Goal: Information Seeking & Learning: Learn about a topic

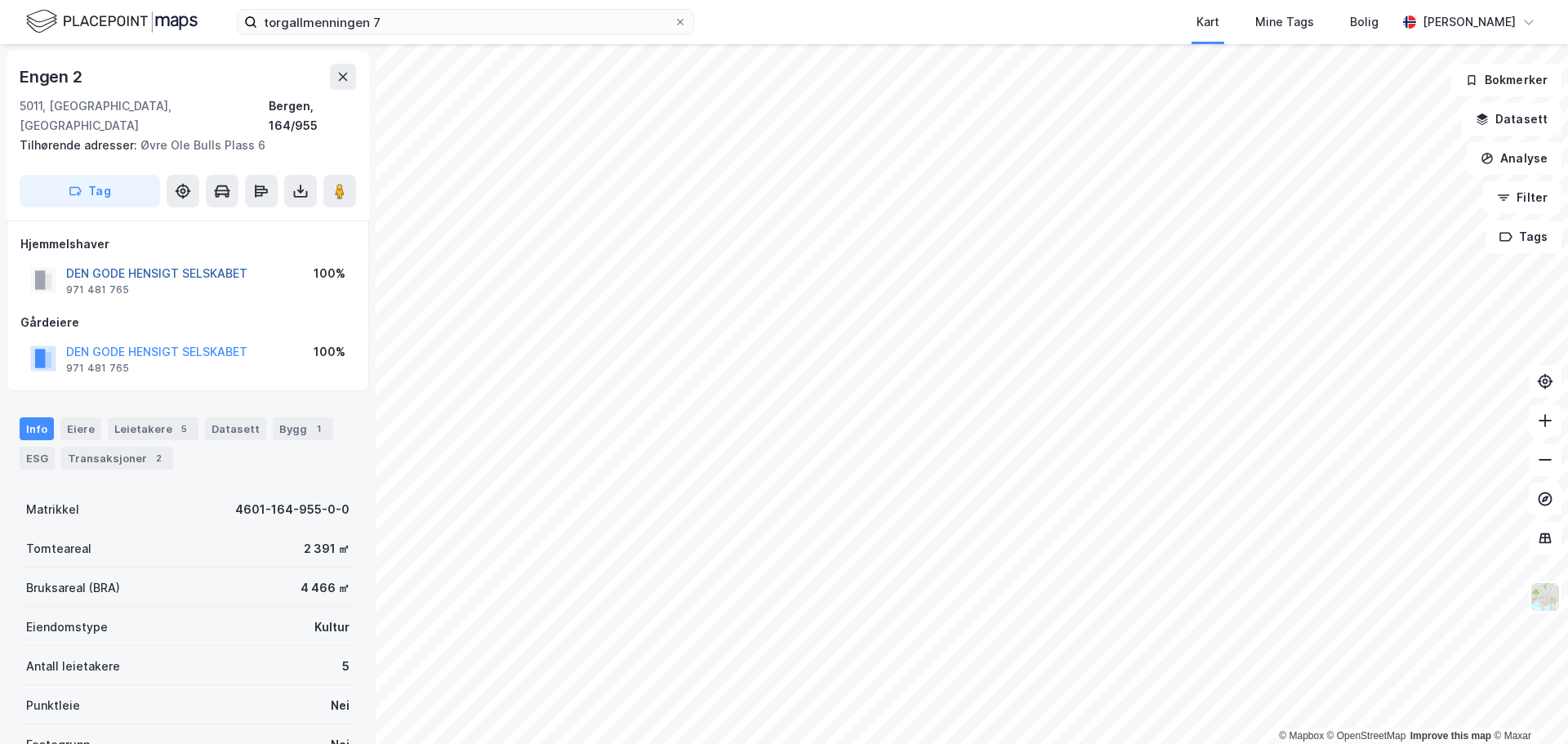
click at [0, 0] on button "DEN GODE HENSIGT SELSKABET" at bounding box center [0, 0] width 0 height 0
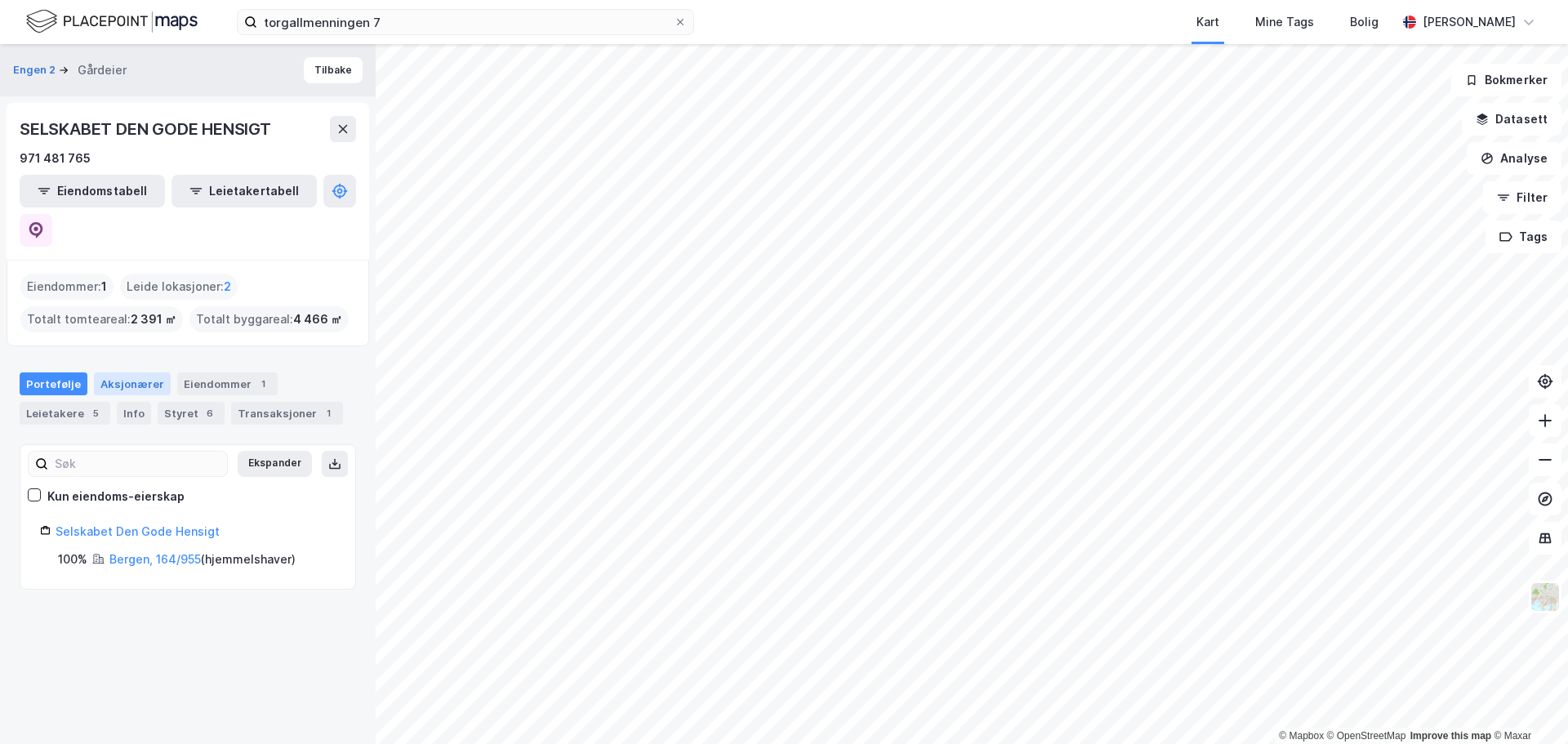
click at [124, 372] on div "Aksjonærer" at bounding box center [132, 383] width 77 height 23
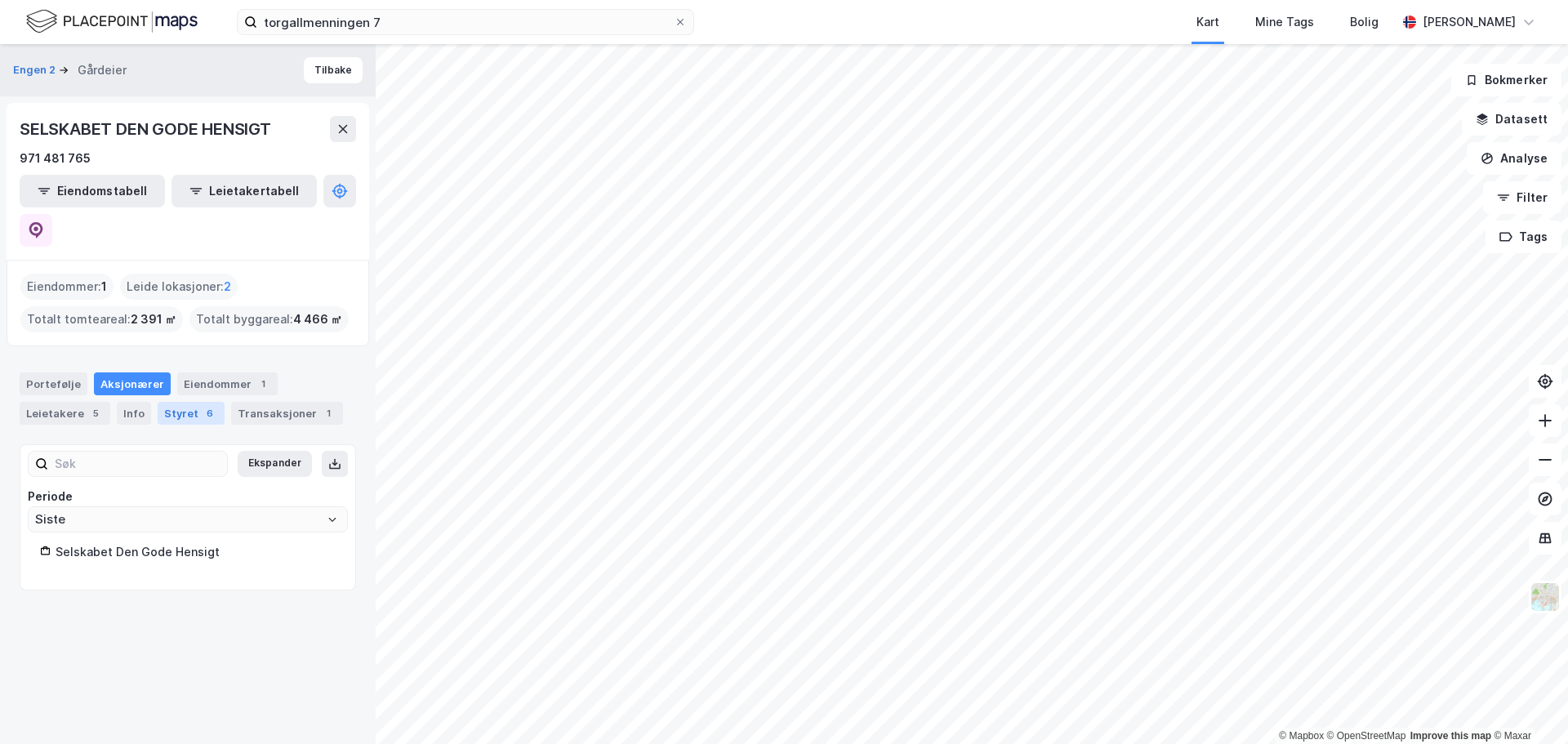
click at [183, 401] on div "Styret 6" at bounding box center [191, 412] width 67 height 23
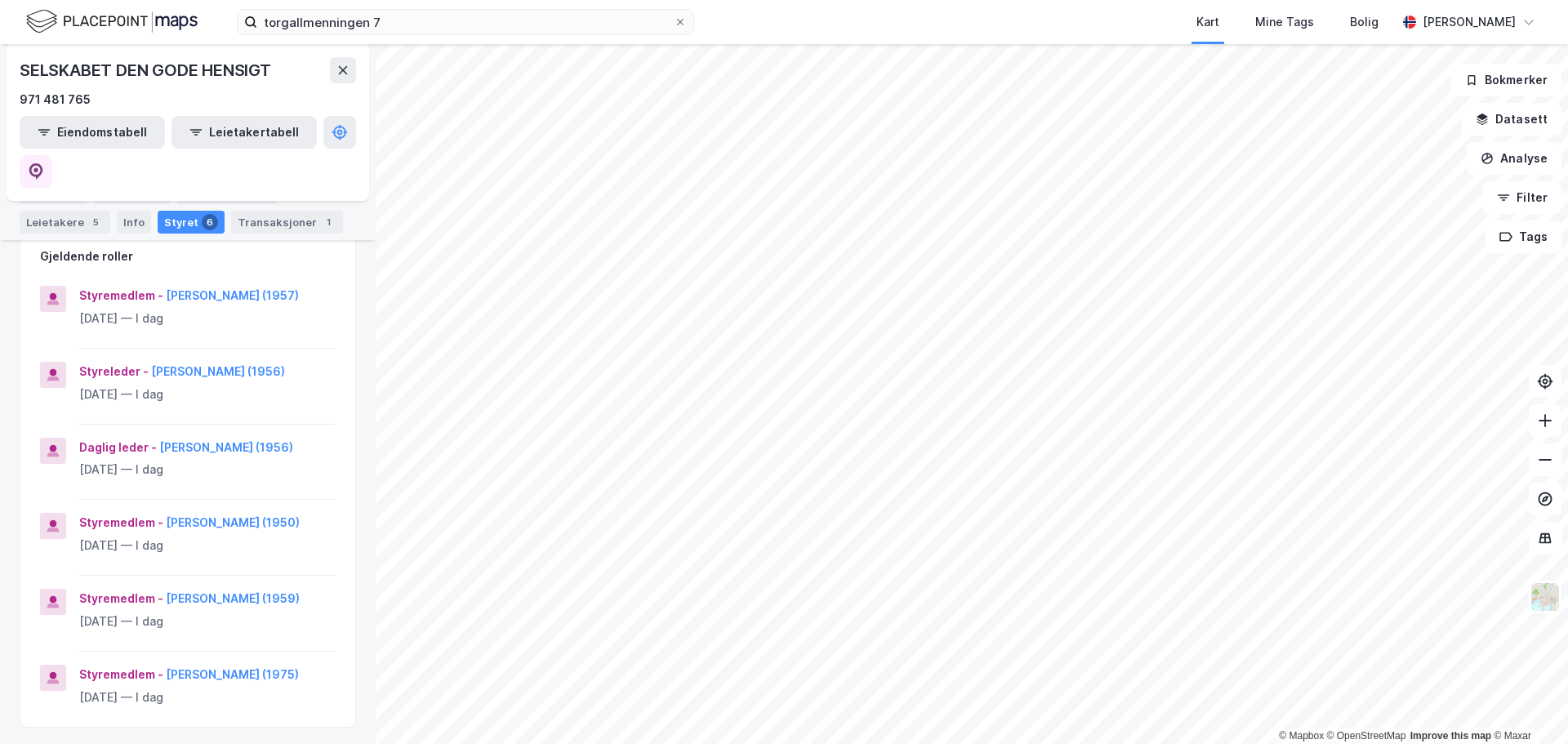
scroll to position [245, 0]
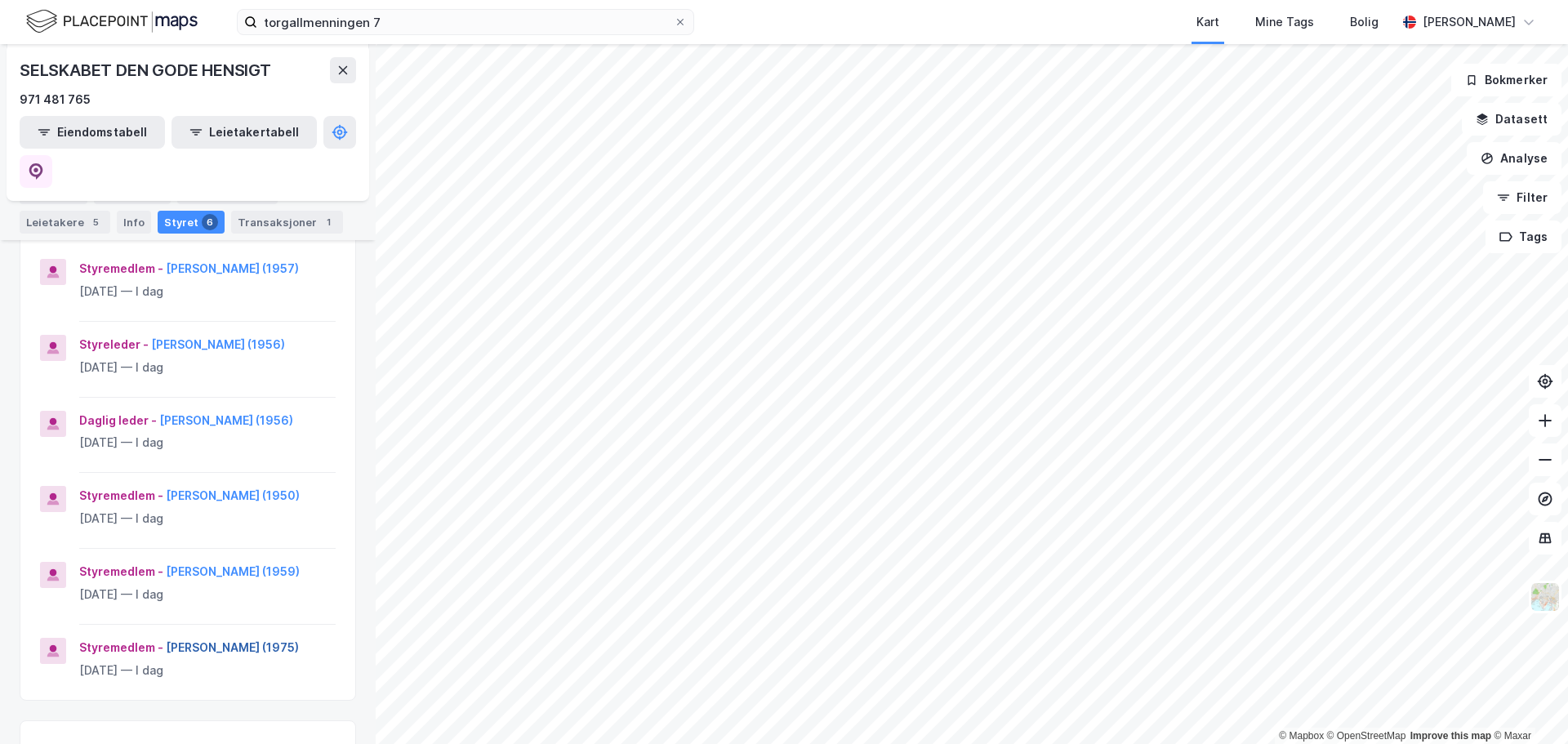
click at [0, 0] on button "[PERSON_NAME] (1975)" at bounding box center [0, 0] width 0 height 0
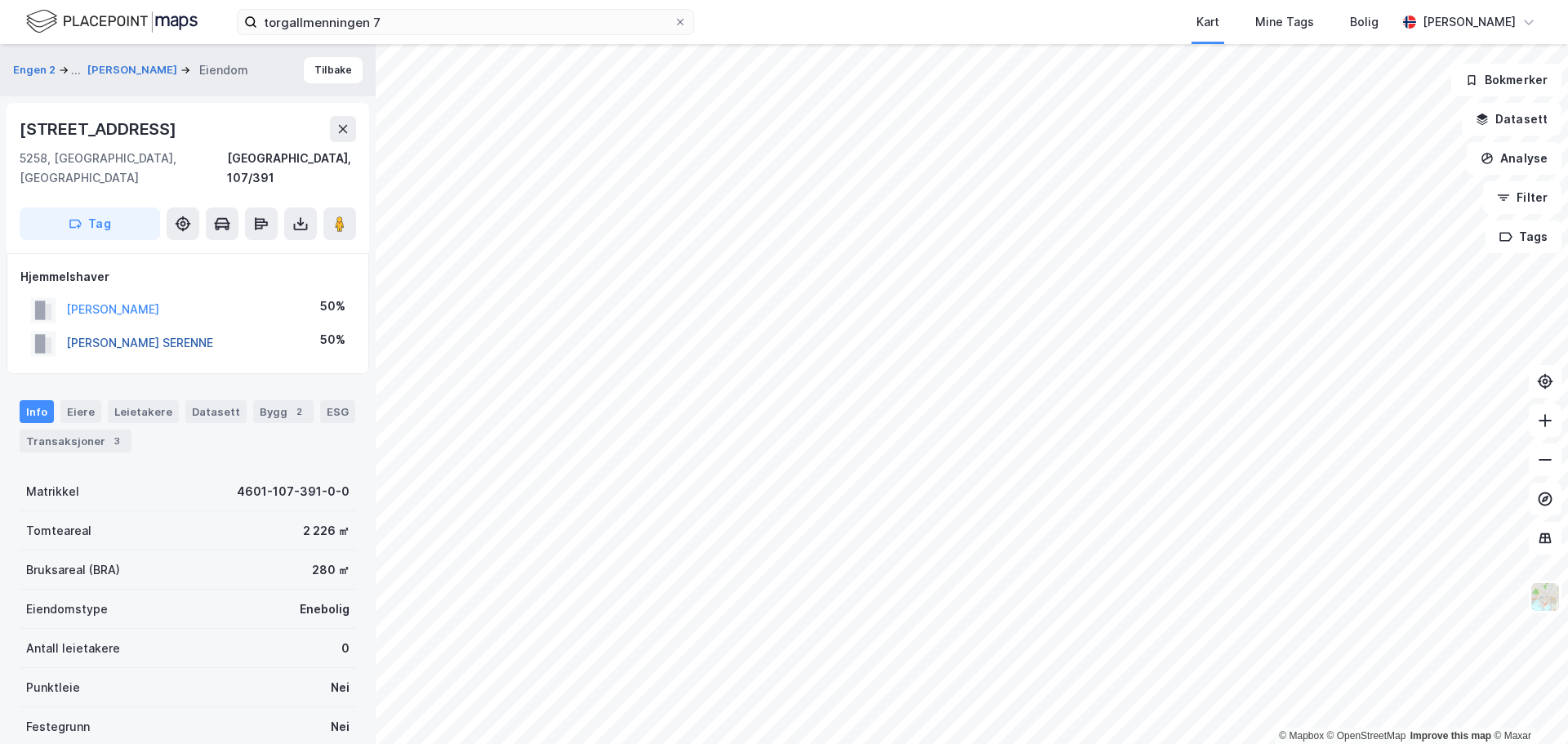
click at [0, 0] on button "[PERSON_NAME] SERENNE" at bounding box center [0, 0] width 0 height 0
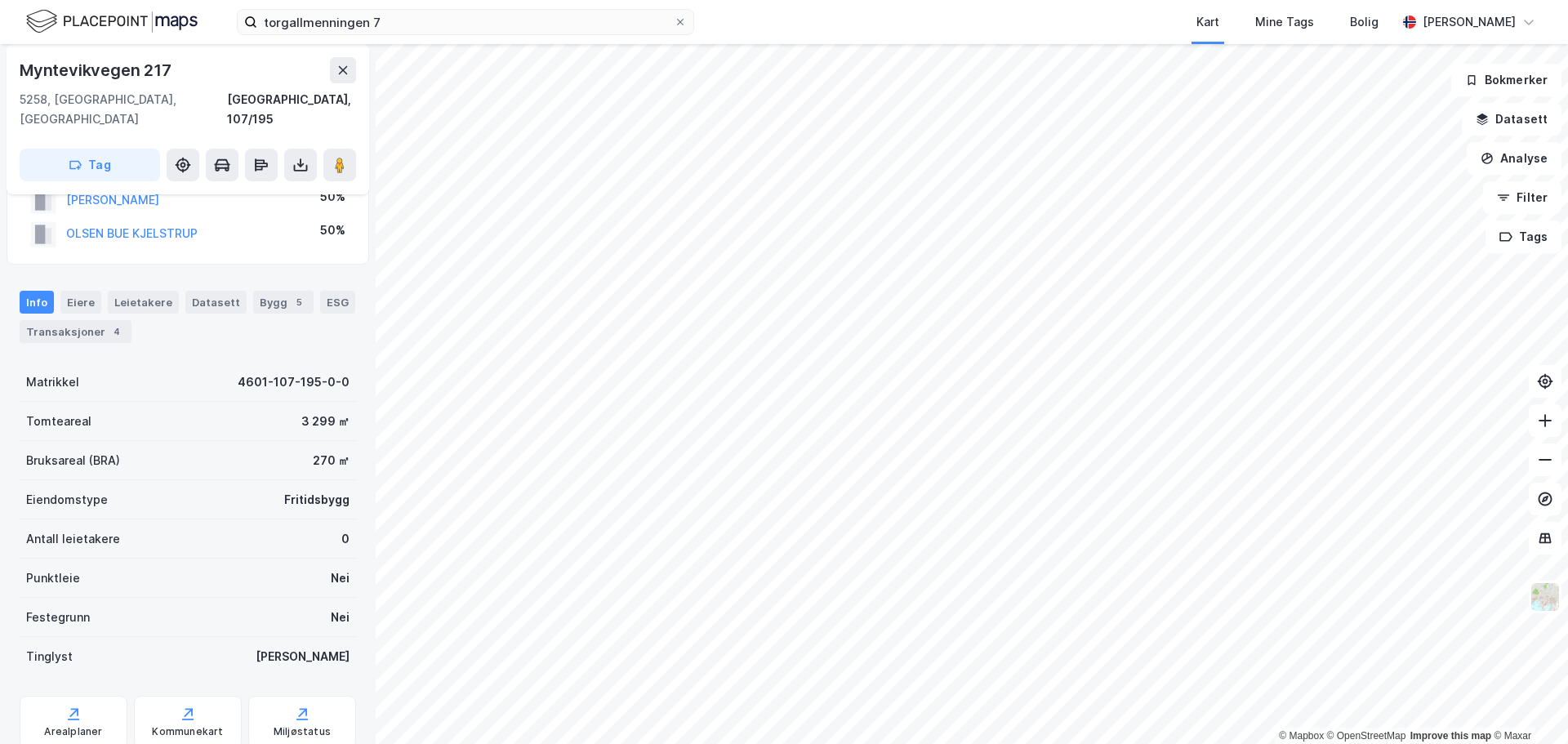
scroll to position [82, 0]
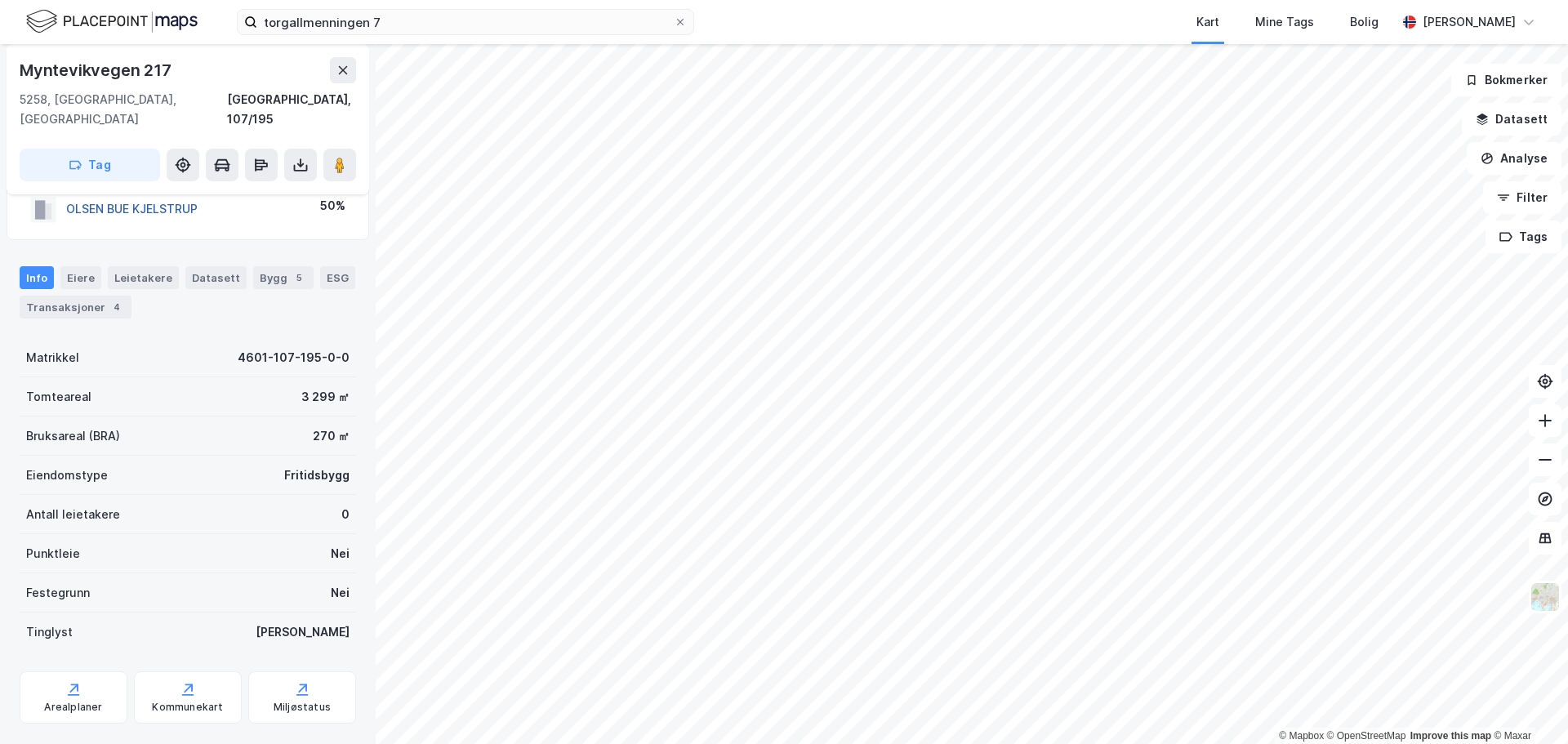
click at [0, 0] on button "OLSEN BUE KJELSTRUP" at bounding box center [0, 0] width 0 height 0
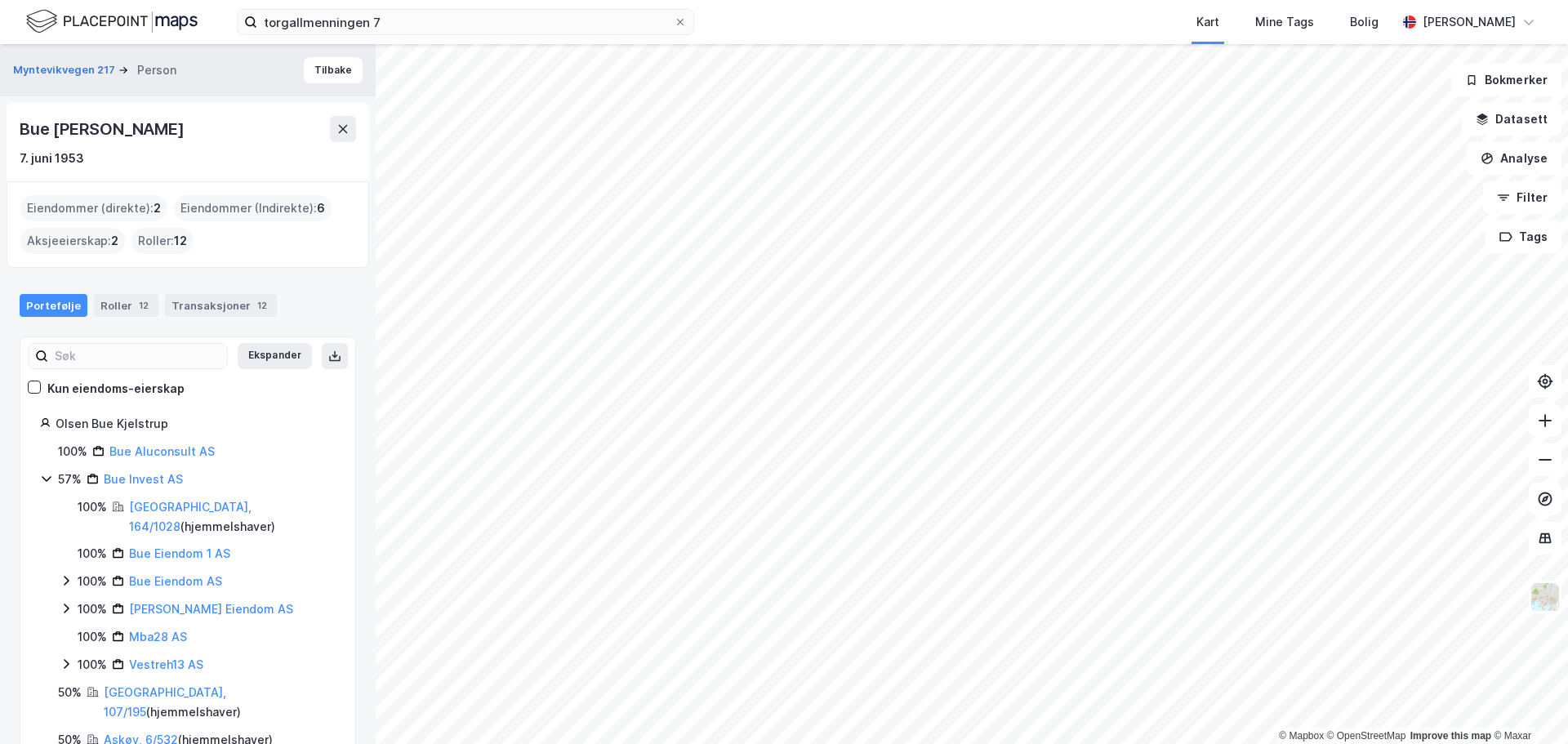
click at [848, 743] on html "torgallmenningen 7 Kart Mine Tags Bolig [PERSON_NAME] © Mapbox © OpenStreetMap …" at bounding box center [784, 372] width 1568 height 744
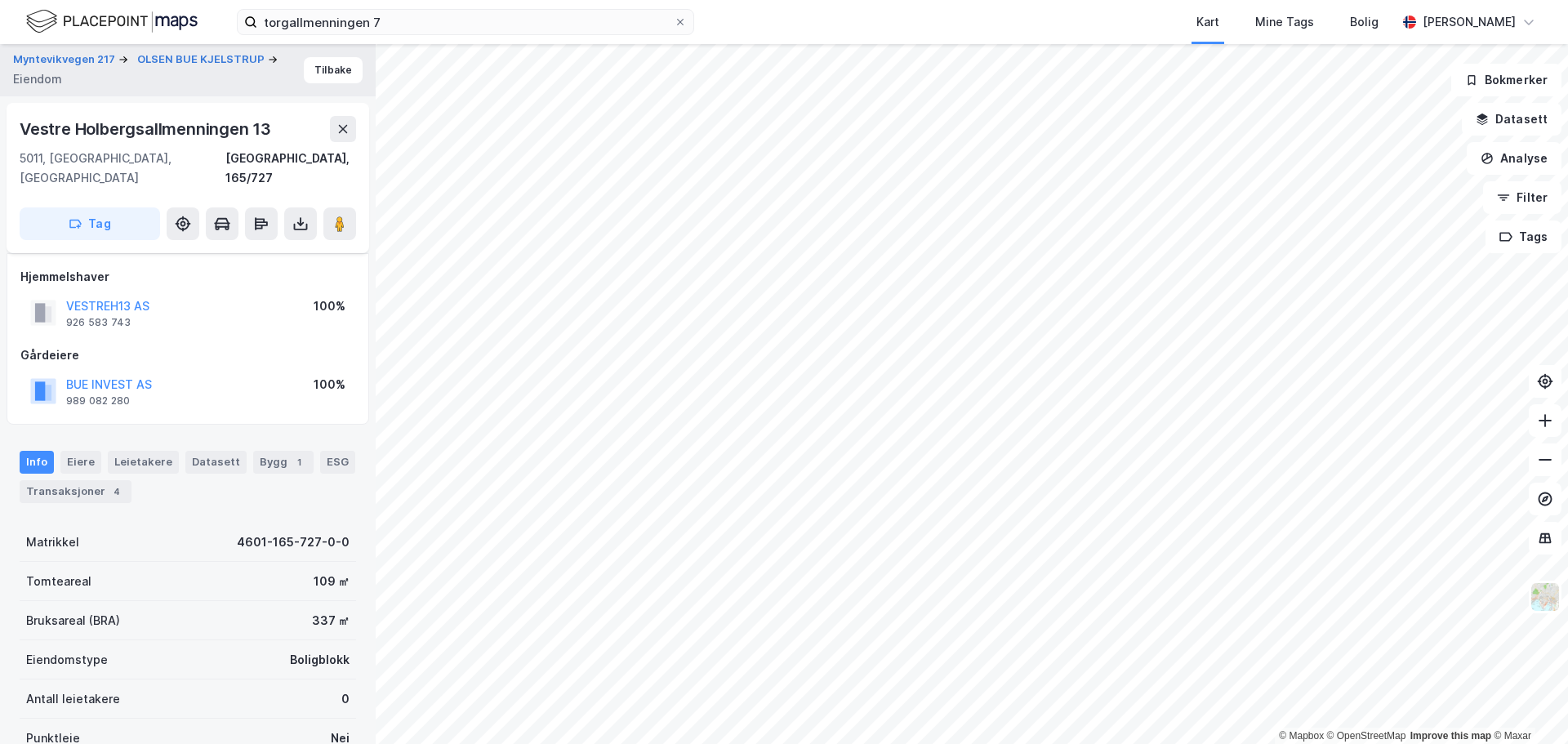
scroll to position [82, 0]
